Goal: Task Accomplishment & Management: Complete application form

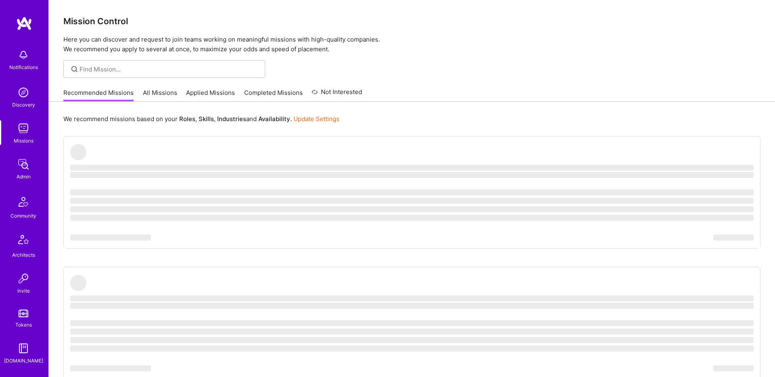
click at [168, 95] on link "All Missions" at bounding box center [160, 94] width 34 height 13
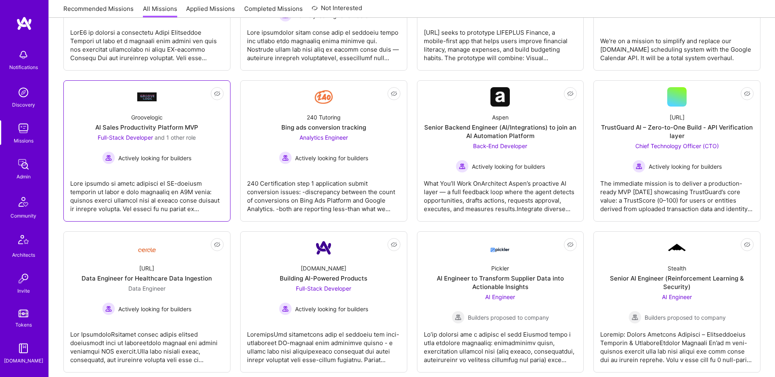
scroll to position [235, 0]
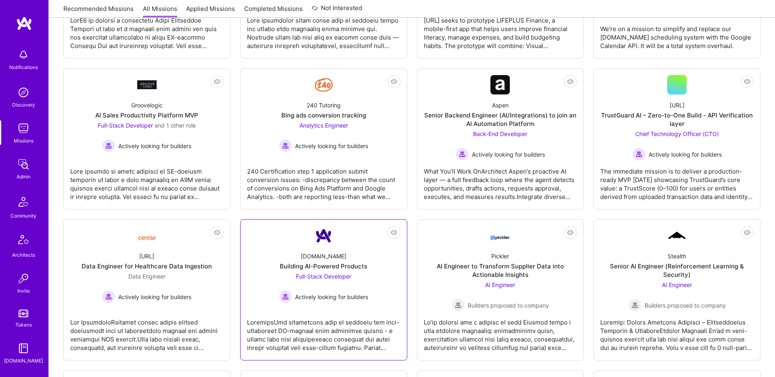
click at [299, 255] on div "[DOMAIN_NAME] Building AI-Powered Products Full-Stack Developer Actively lookin…" at bounding box center [323, 274] width 153 height 58
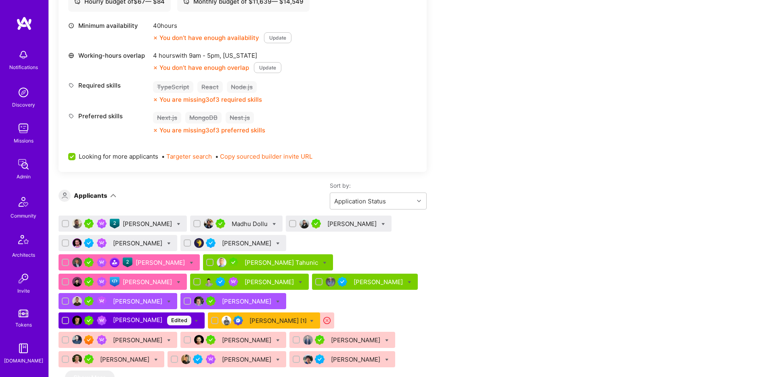
scroll to position [468, 0]
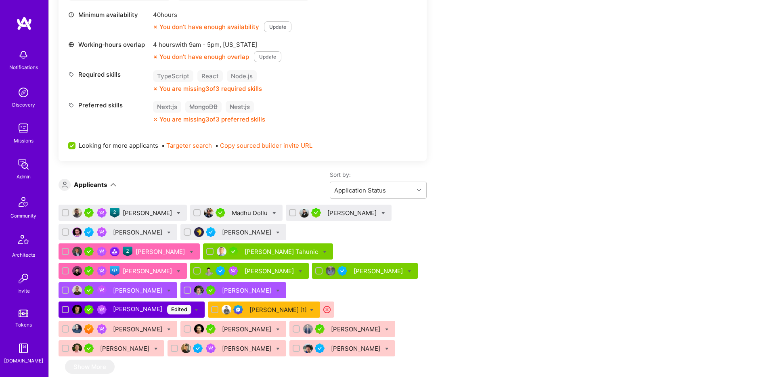
click at [182, 301] on div "[PERSON_NAME] Edited" at bounding box center [132, 309] width 146 height 16
click at [194, 308] on icon at bounding box center [196, 310] width 4 height 4
checkbox input "true"
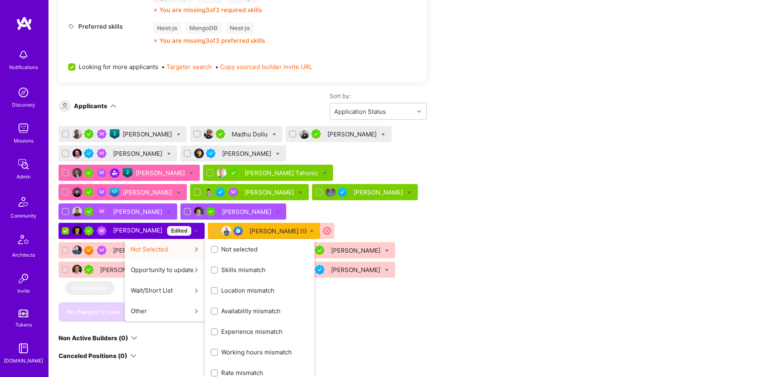
scroll to position [552, 0]
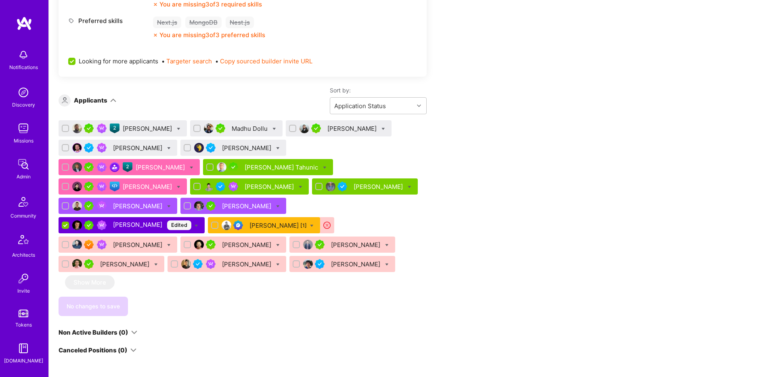
click at [444, 202] on div "Apply for a Mission Role We’re actively looking for builders. This is the best …" at bounding box center [301, 135] width 484 height 1068
click at [187, 178] on div "[PERSON_NAME]" at bounding box center [123, 186] width 128 height 16
click at [180, 185] on icon at bounding box center [179, 187] width 4 height 4
checkbox input "true"
click at [489, 154] on div "Apply for a Mission Role We’re actively looking for builders. This is the best …" at bounding box center [301, 135] width 484 height 1068
